Goal: Check status: Check status

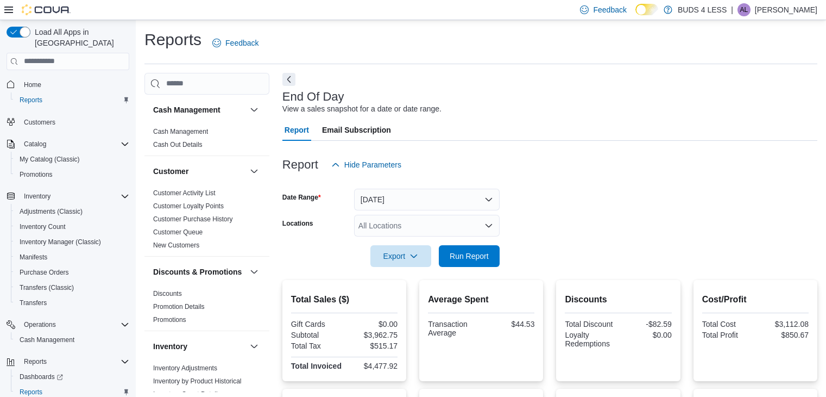
scroll to position [103, 0]
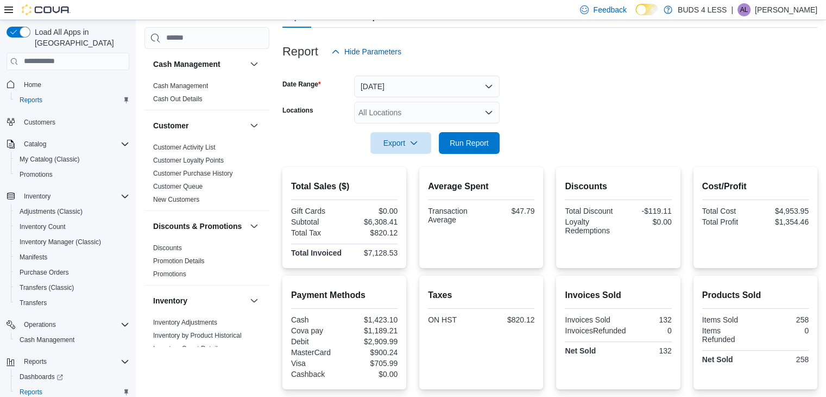
scroll to position [112, 0]
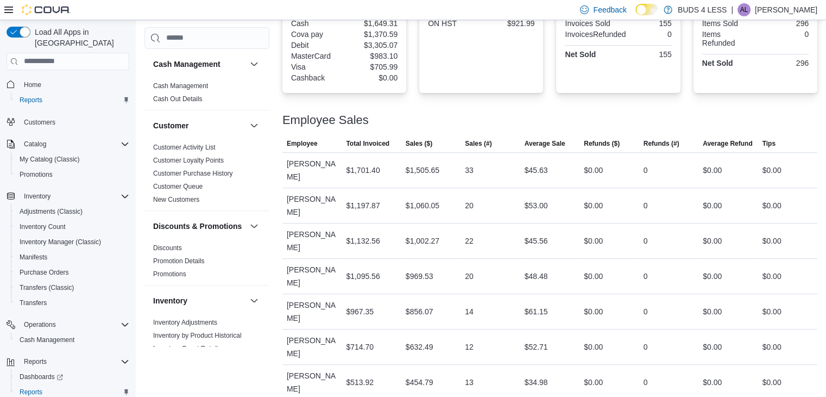
scroll to position [425, 0]
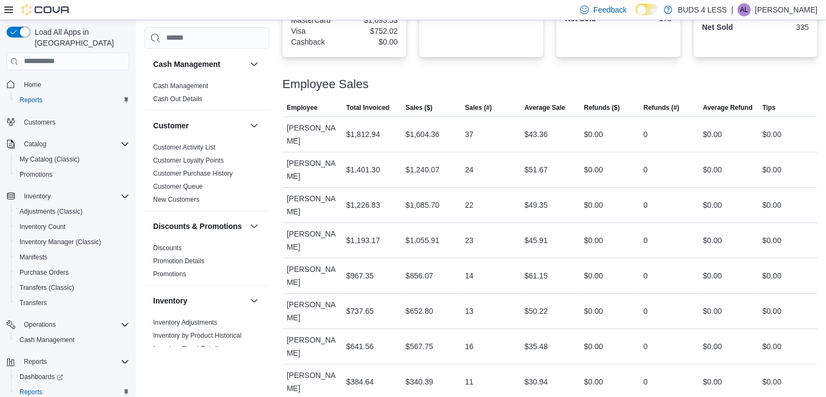
scroll to position [448, 0]
